Goal: Find specific page/section: Find specific page/section

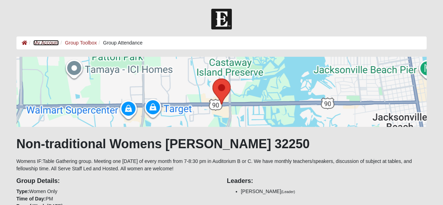
click at [45, 42] on link "My Account" at bounding box center [45, 43] width 25 height 6
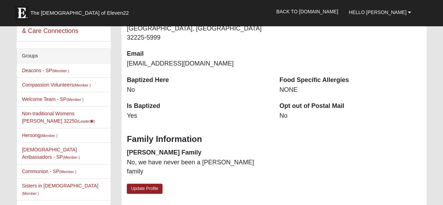
scroll to position [105, 0]
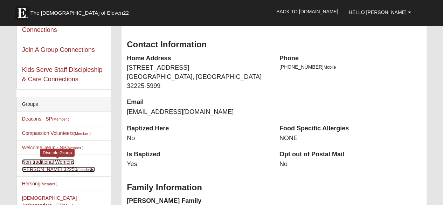
click at [37, 159] on link "Non-traditional Womens Massey 32250 (Leader )" at bounding box center [58, 165] width 73 height 13
